Goal: Register for event/course

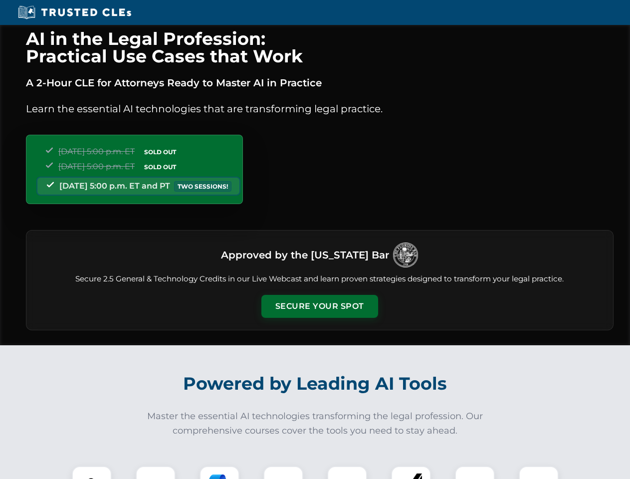
click at [319, 306] on button "Secure Your Spot" at bounding box center [320, 306] width 117 height 23
click at [92, 473] on img at bounding box center [91, 486] width 29 height 29
